Goal: Navigation & Orientation: Find specific page/section

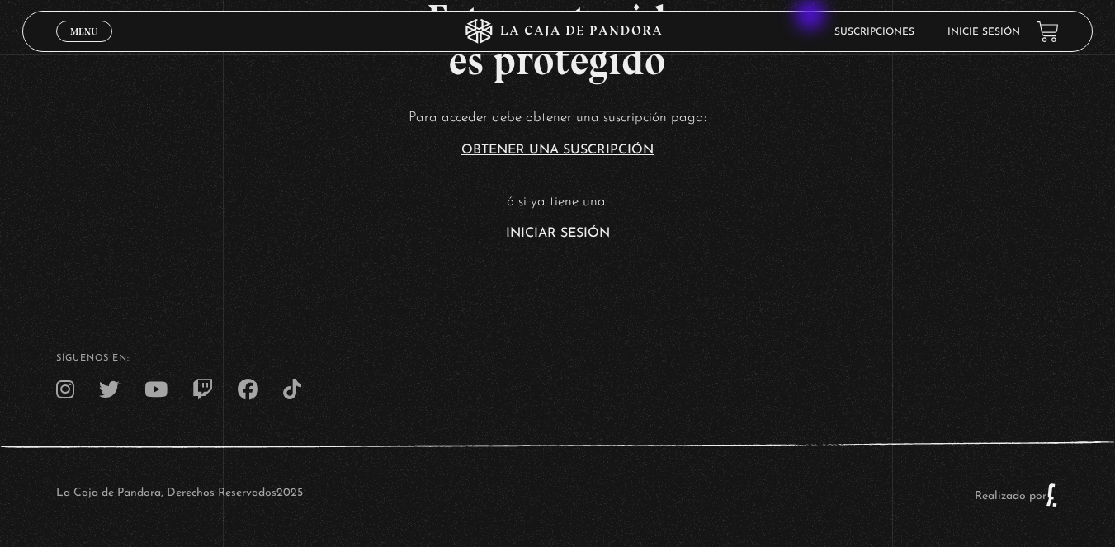
scroll to position [400, 0]
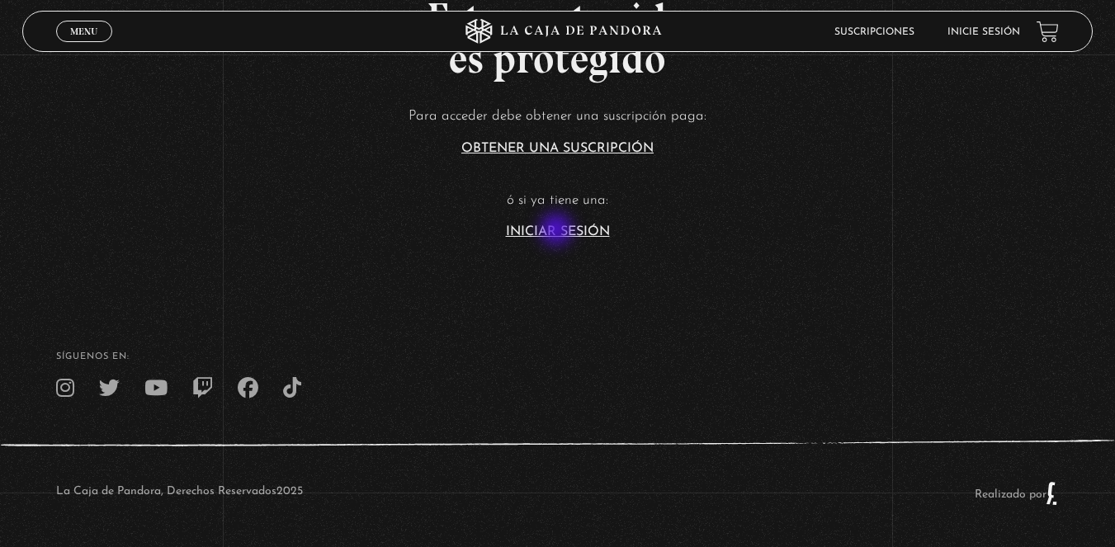
click at [558, 231] on link "Iniciar Sesión" at bounding box center [558, 231] width 104 height 13
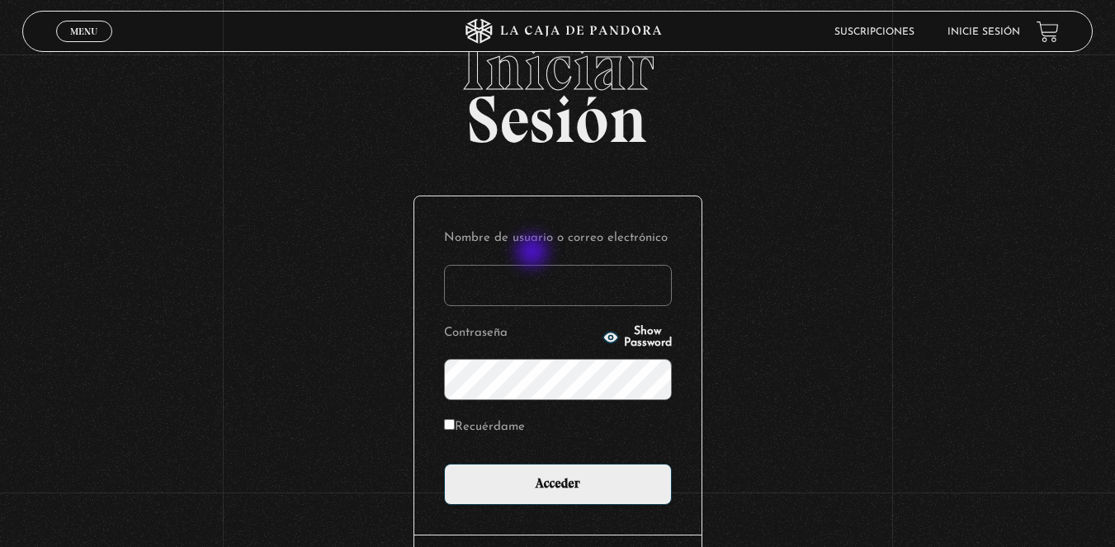
scroll to position [83, 0]
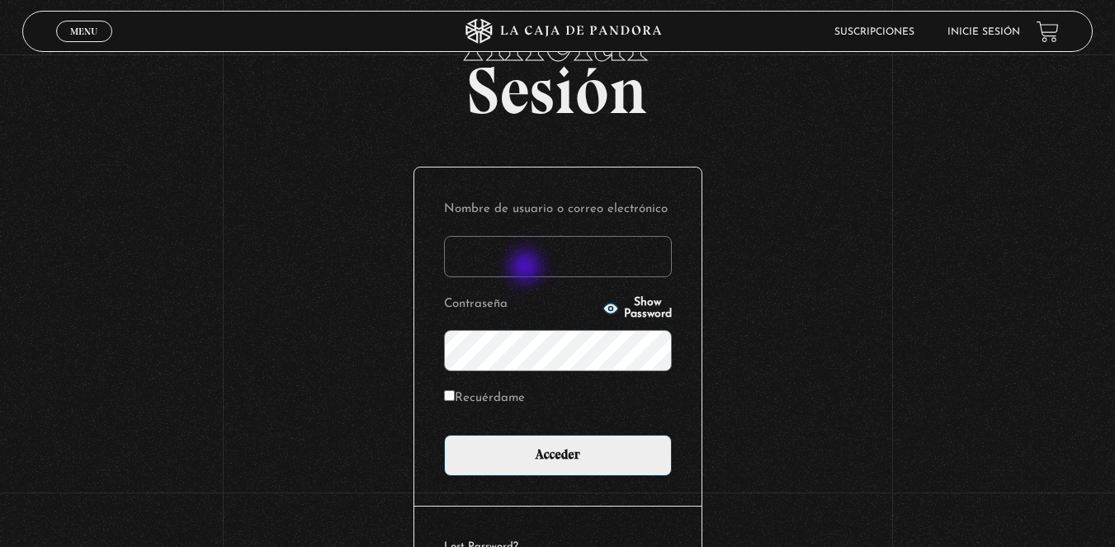
type input "pramirezm12@gmail.com"
click at [527, 268] on input "pramirezm12@gmail.com" at bounding box center [558, 256] width 228 height 41
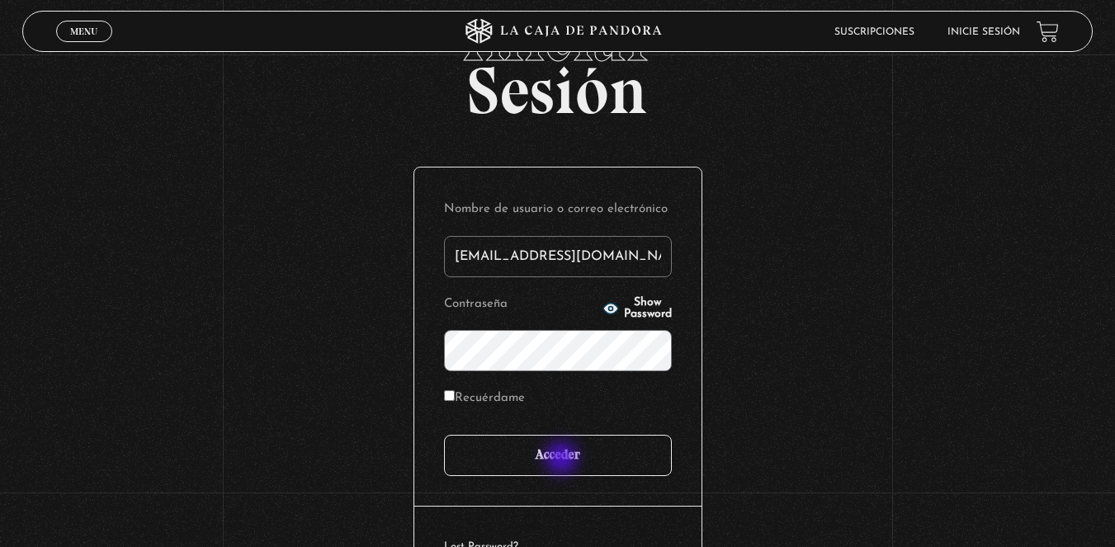
click at [563, 460] on input "Acceder" at bounding box center [558, 455] width 228 height 41
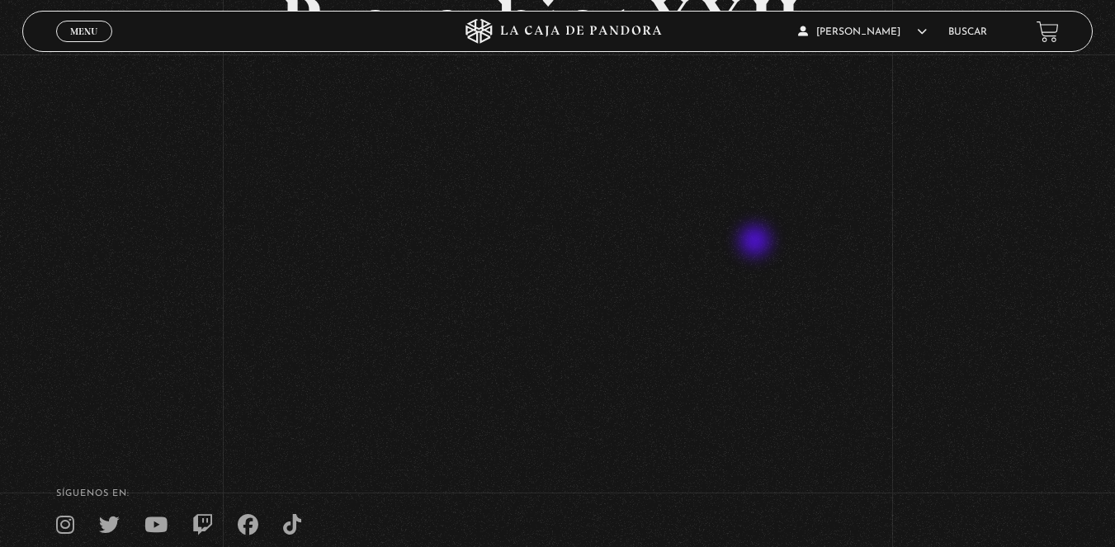
scroll to position [165, 0]
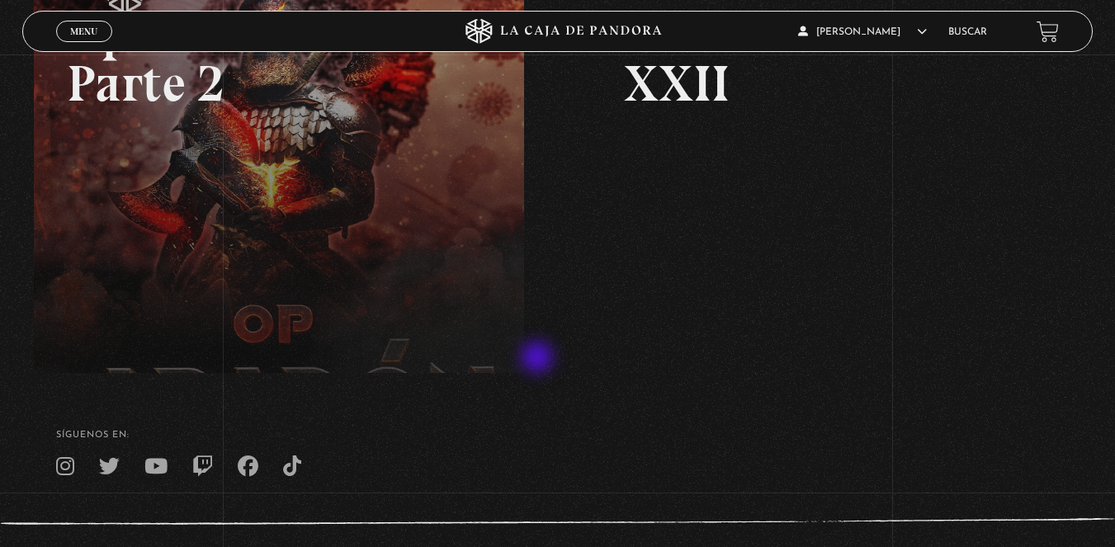
scroll to position [400, 0]
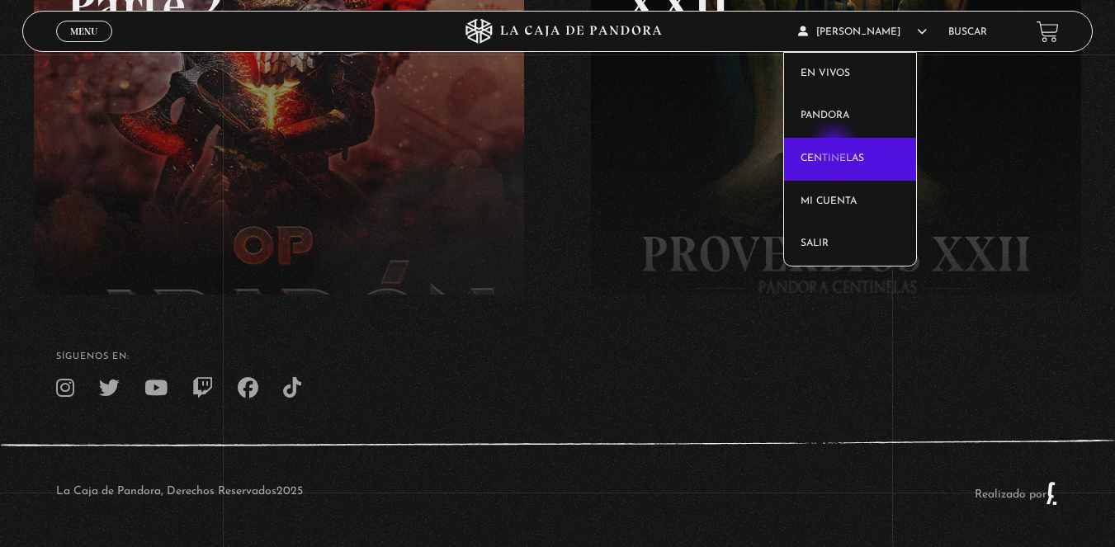
click at [836, 147] on link "Centinelas" at bounding box center [850, 159] width 132 height 43
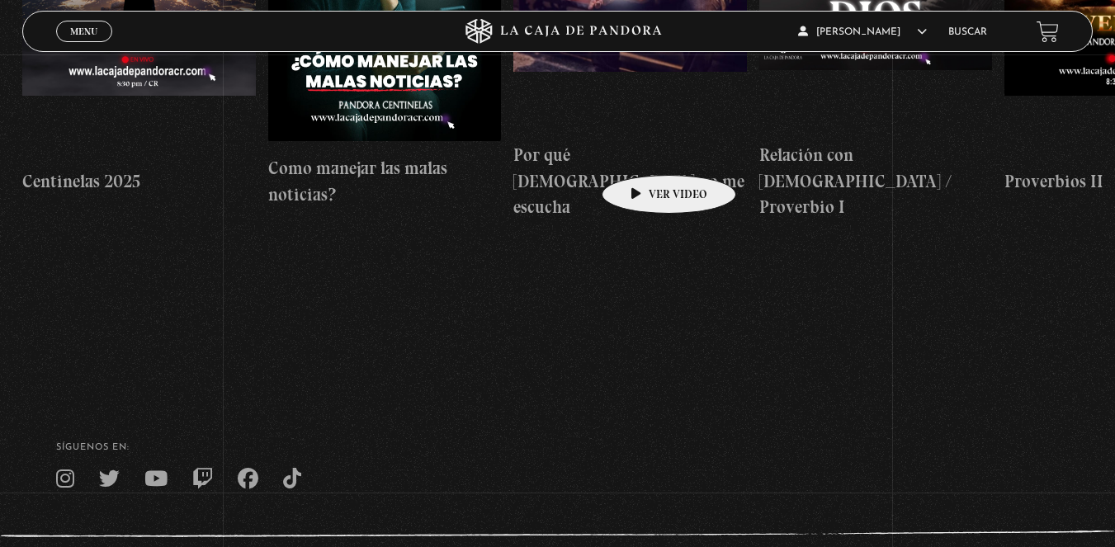
scroll to position [413, 0]
